Goal: Navigation & Orientation: Find specific page/section

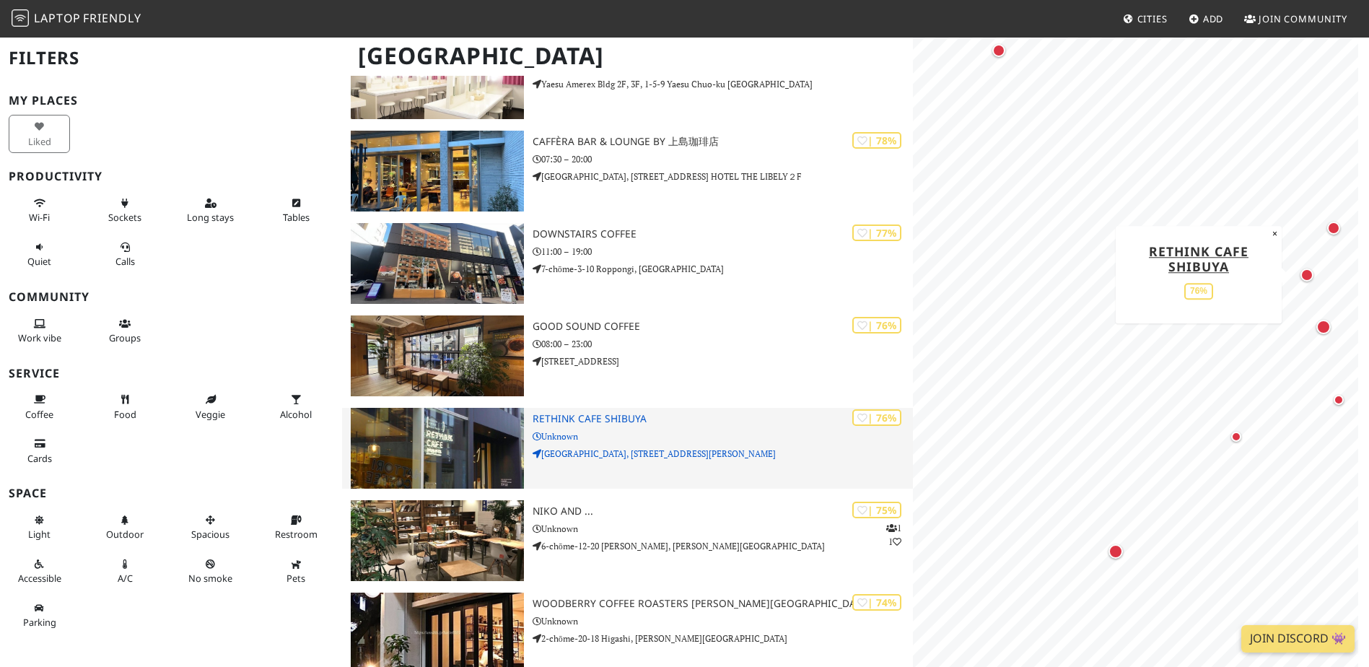
click at [609, 421] on h3 "RETHINK CAFE SHIBUYA" at bounding box center [723, 419] width 380 height 12
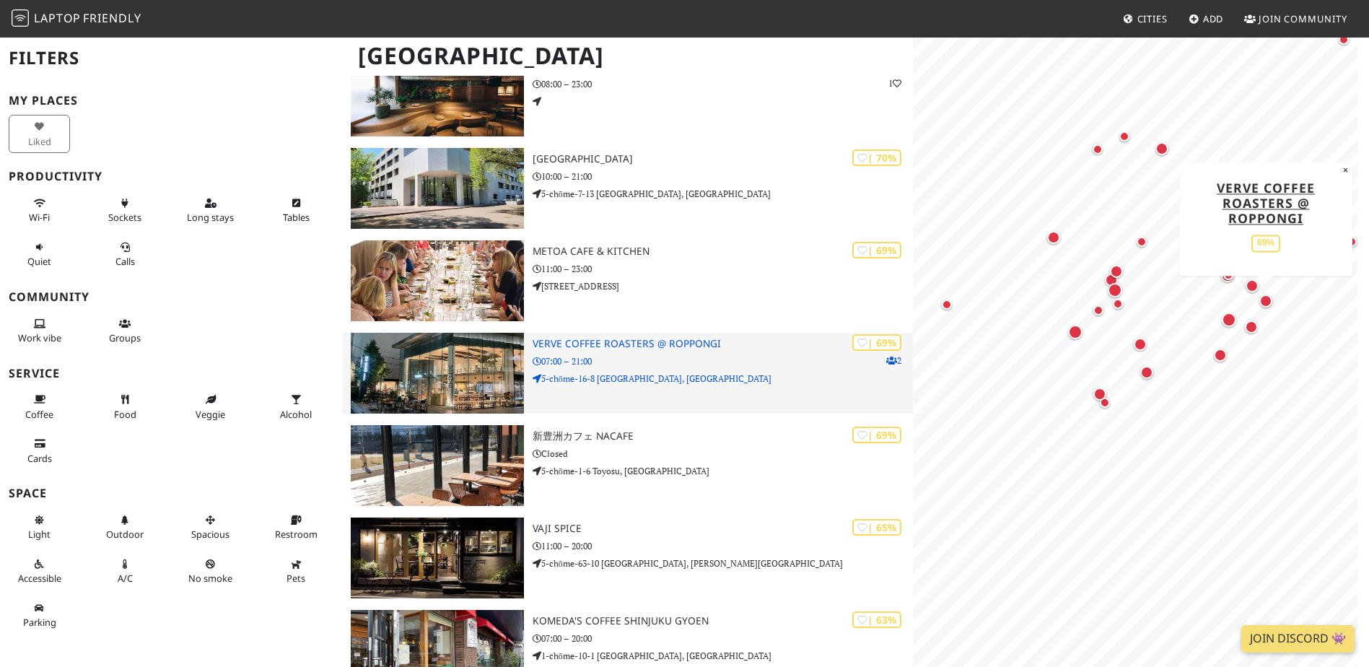
click at [606, 389] on div "| 69% 2 Verve Coffee Roasters @ Roppongi 07:00 – 21:00 5-chōme-16-8 Roppongi, M…" at bounding box center [723, 373] width 380 height 81
